Goal: Information Seeking & Learning: Learn about a topic

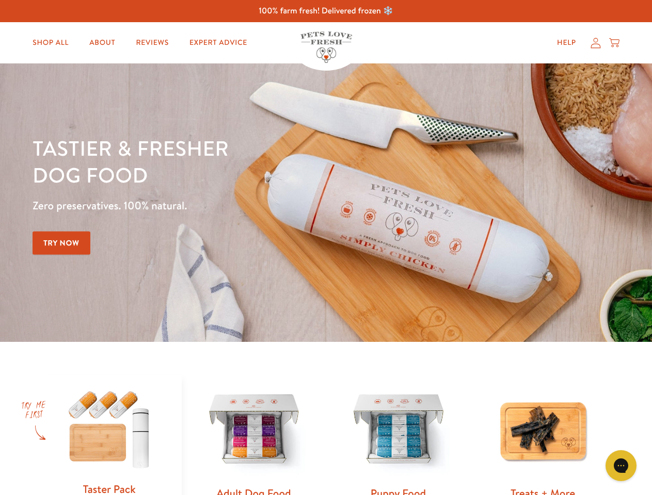
click at [326, 248] on div "Tastier & fresher dog food Zero preservatives. 100% natural. Try Now" at bounding box center [228, 203] width 391 height 136
click at [621, 466] on icon "Open gorgias live chat" at bounding box center [621, 466] width 10 height 10
